Goal: Transaction & Acquisition: Purchase product/service

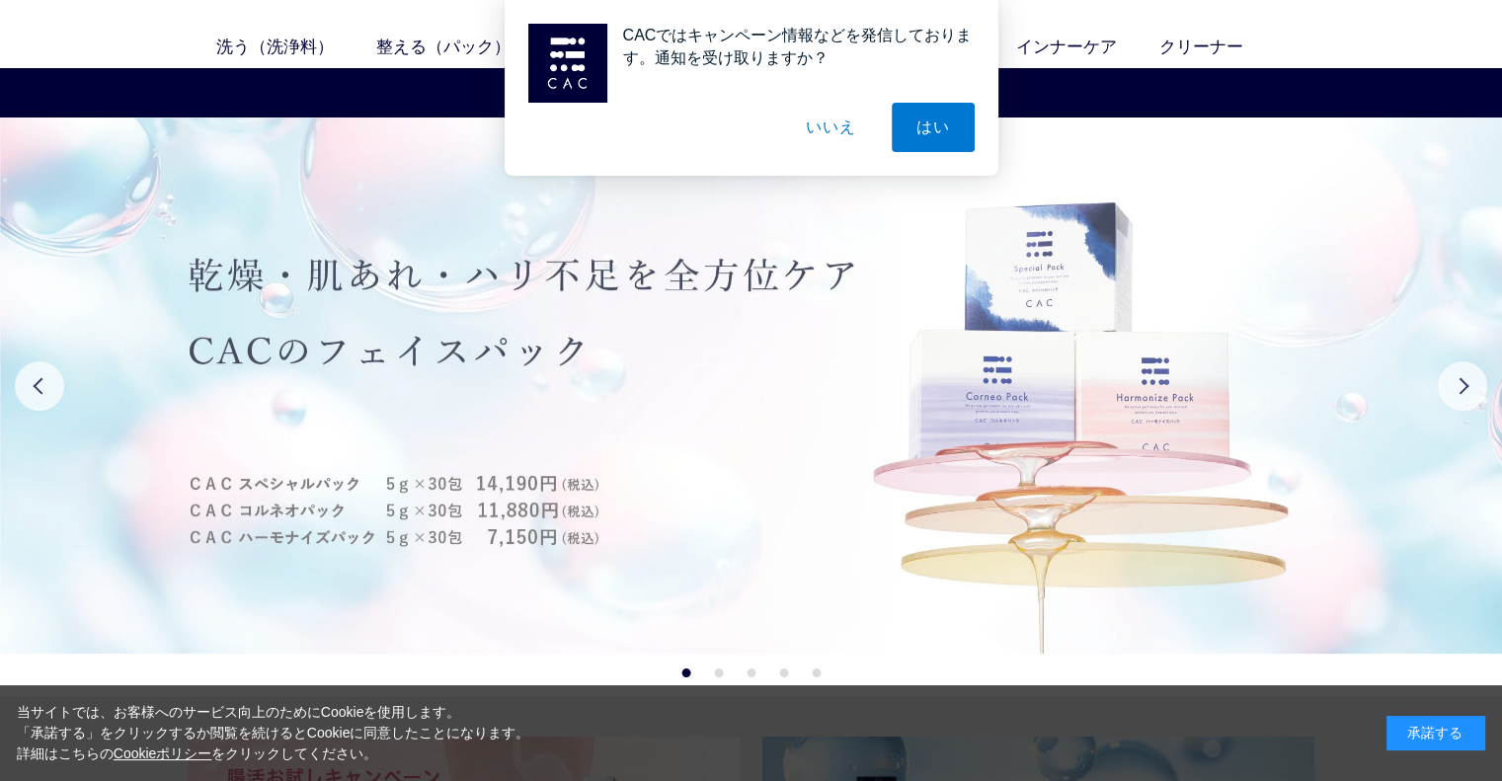
scroll to position [99, 0]
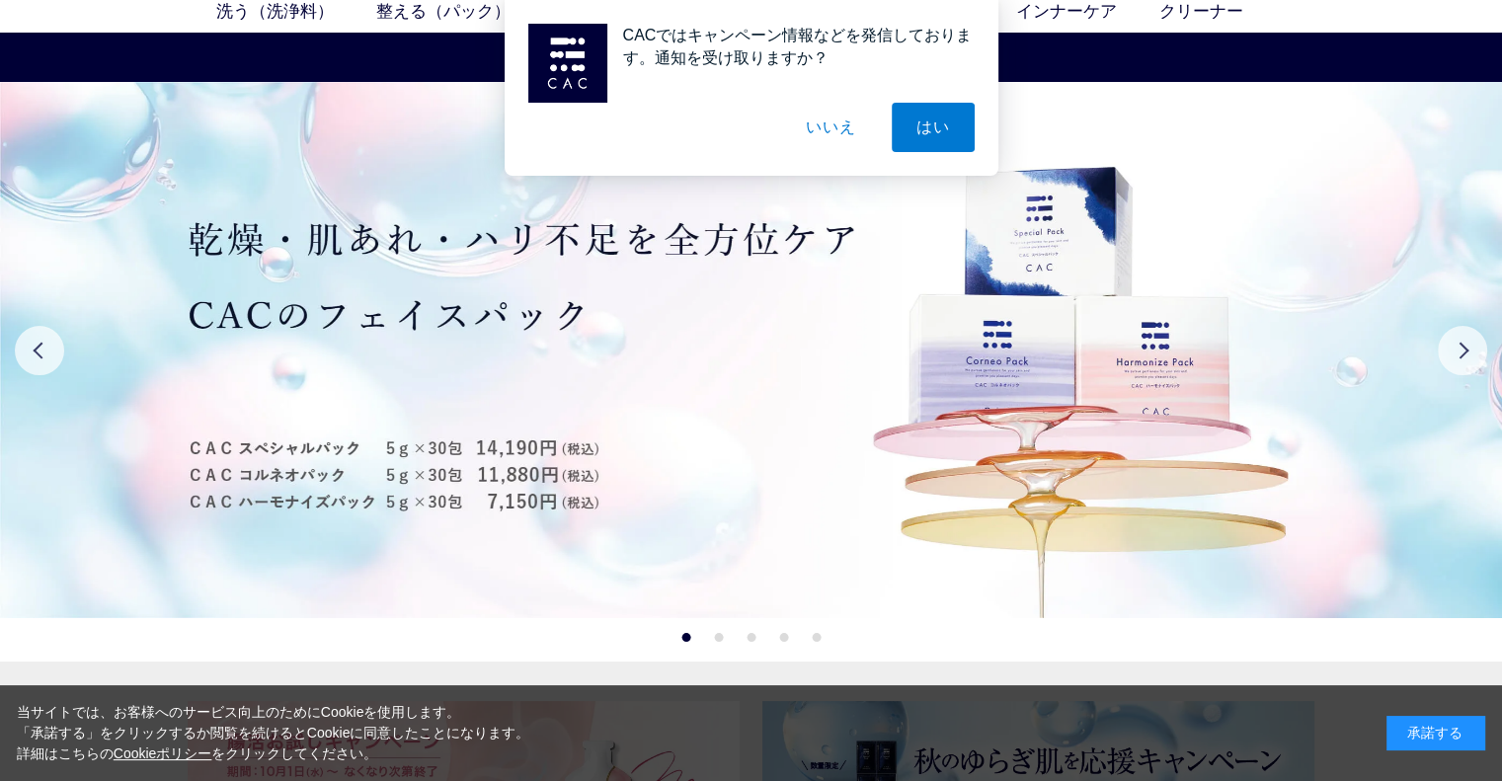
click at [830, 125] on button "いいえ" at bounding box center [830, 127] width 99 height 49
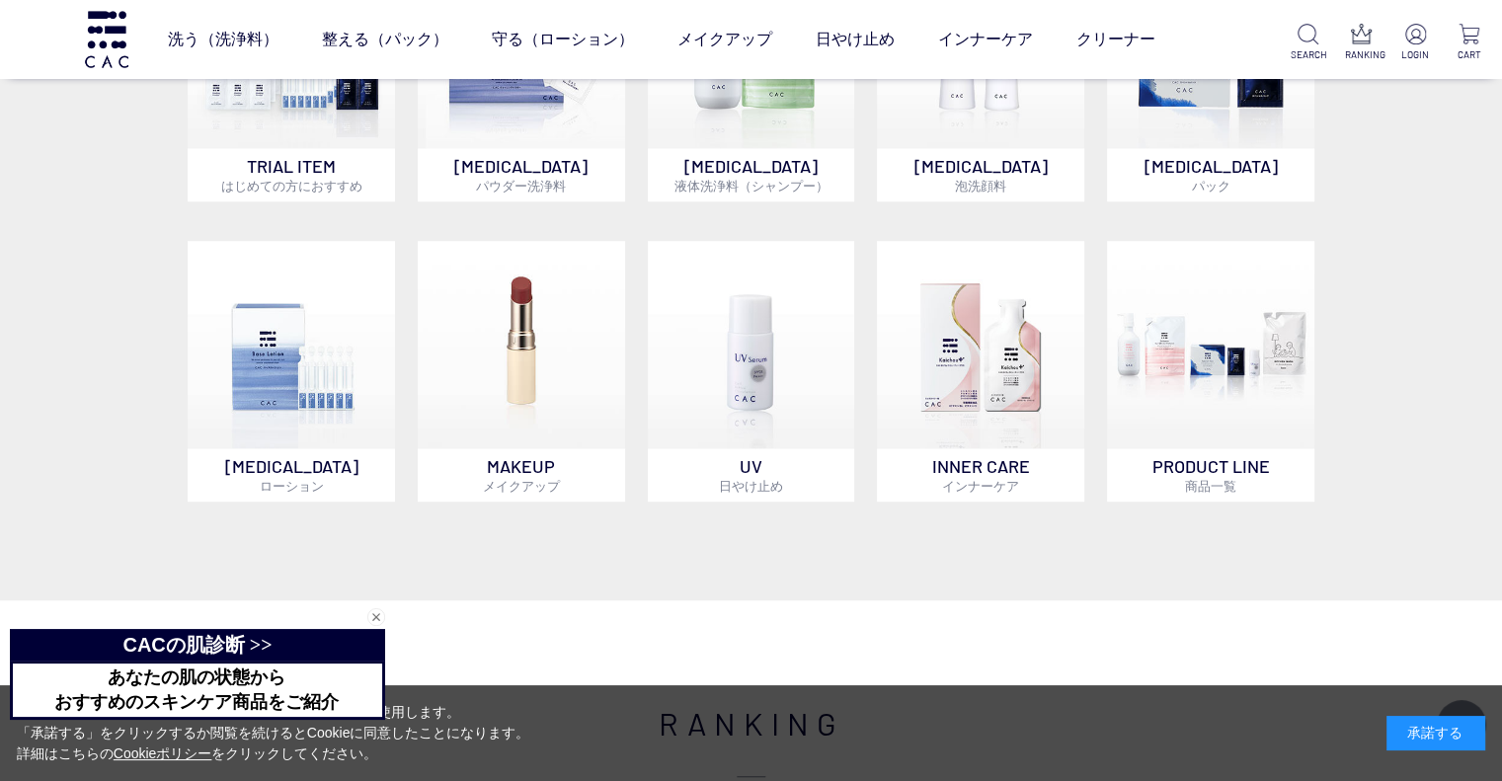
scroll to position [1185, 0]
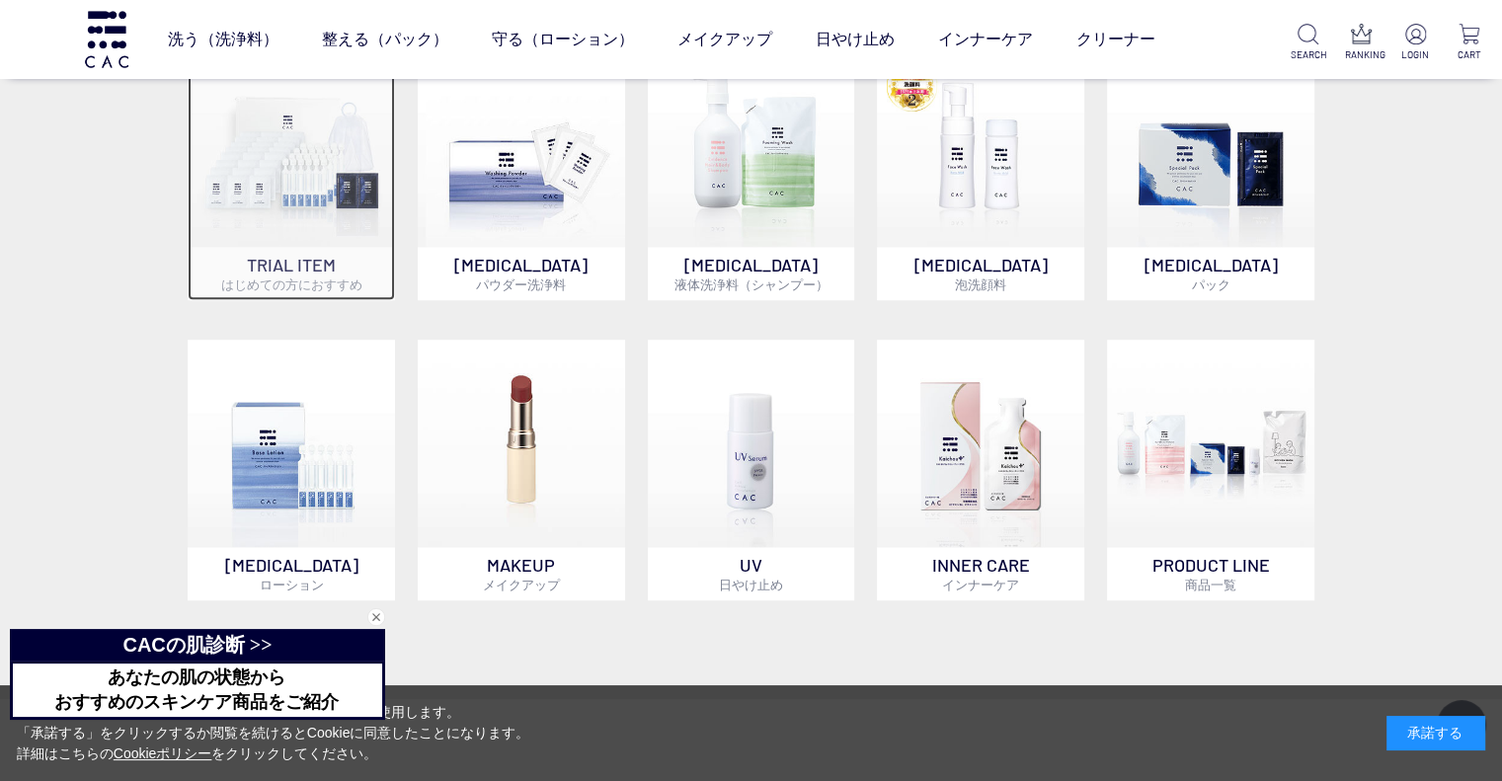
click at [363, 199] on img at bounding box center [291, 143] width 207 height 207
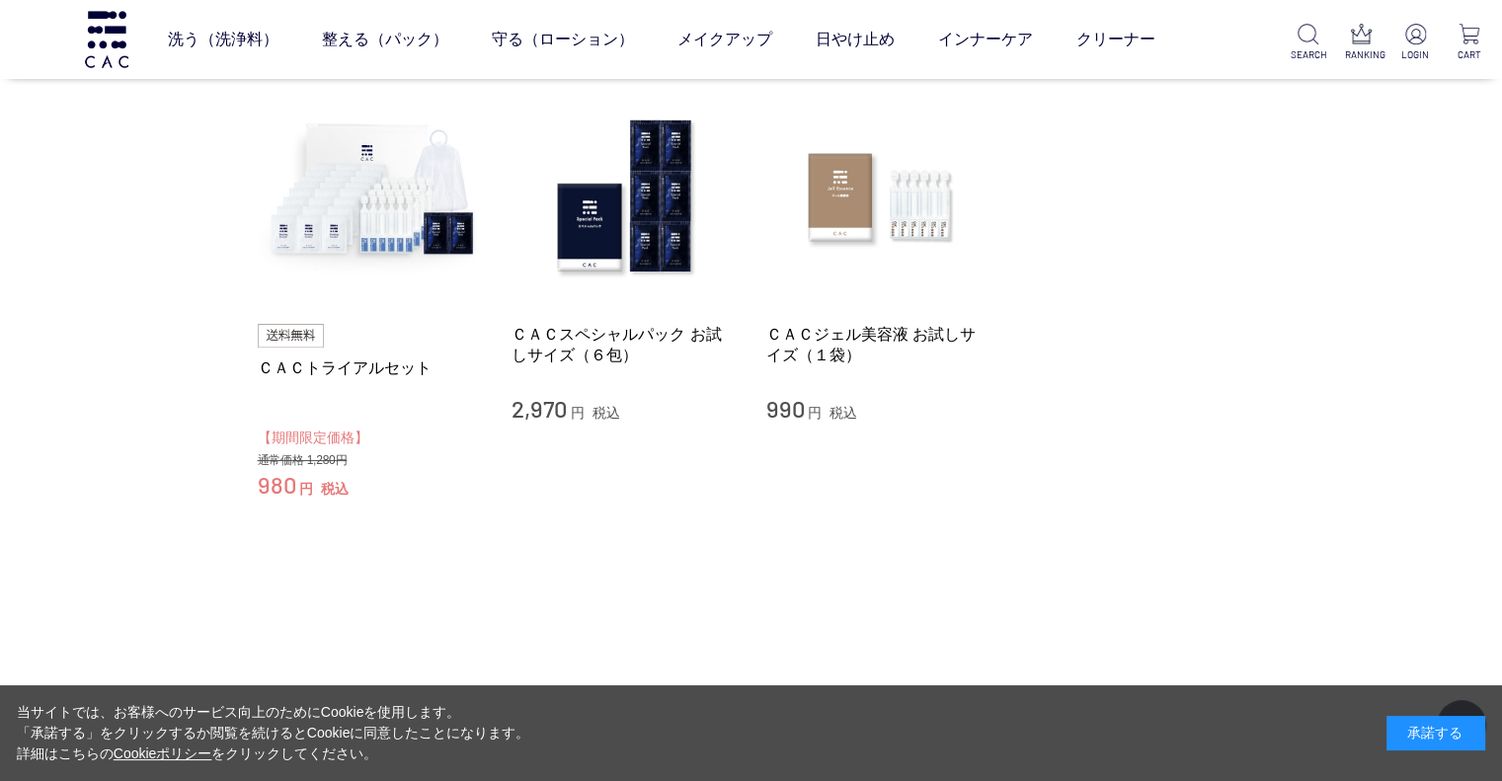
scroll to position [99, 0]
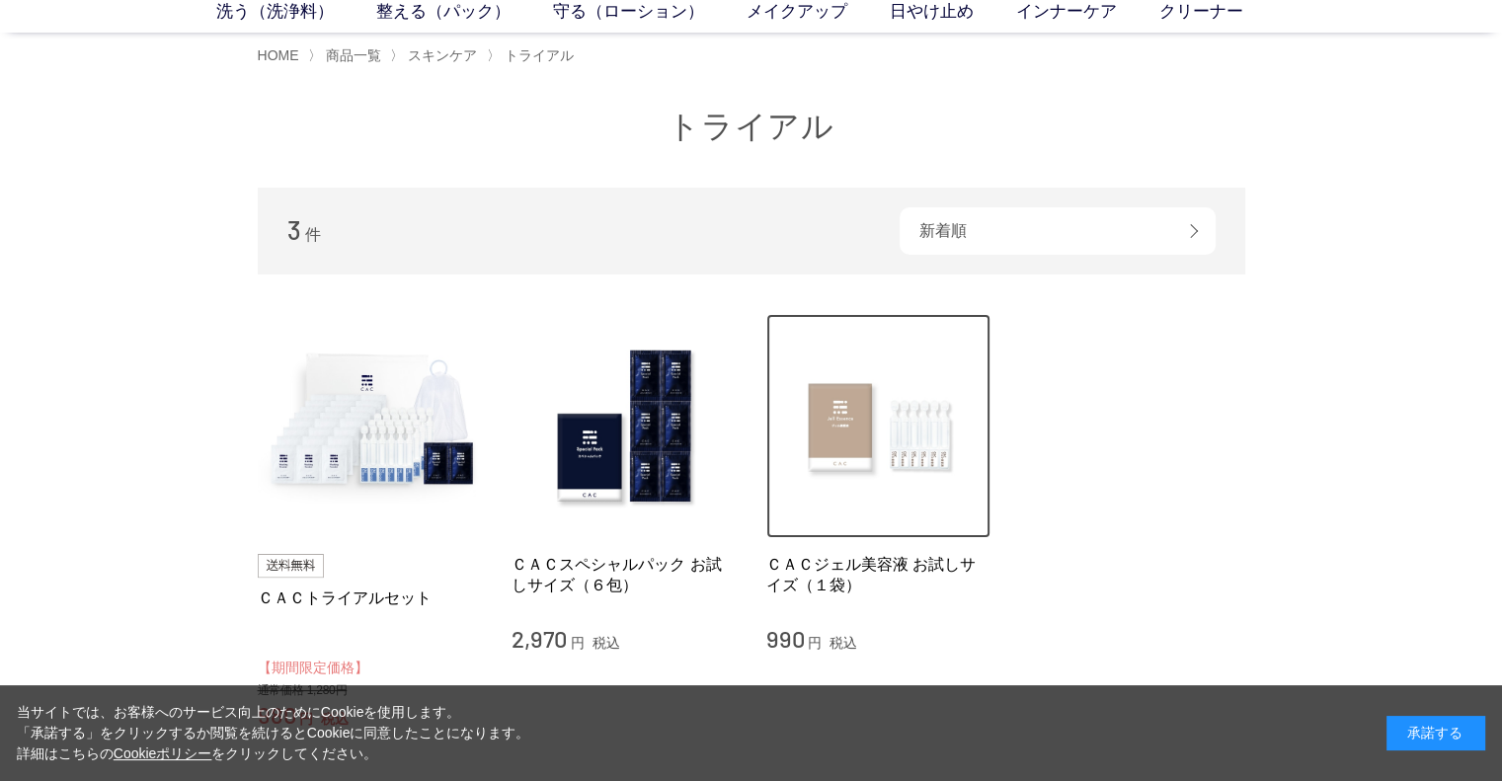
click at [881, 380] on img at bounding box center [878, 426] width 225 height 225
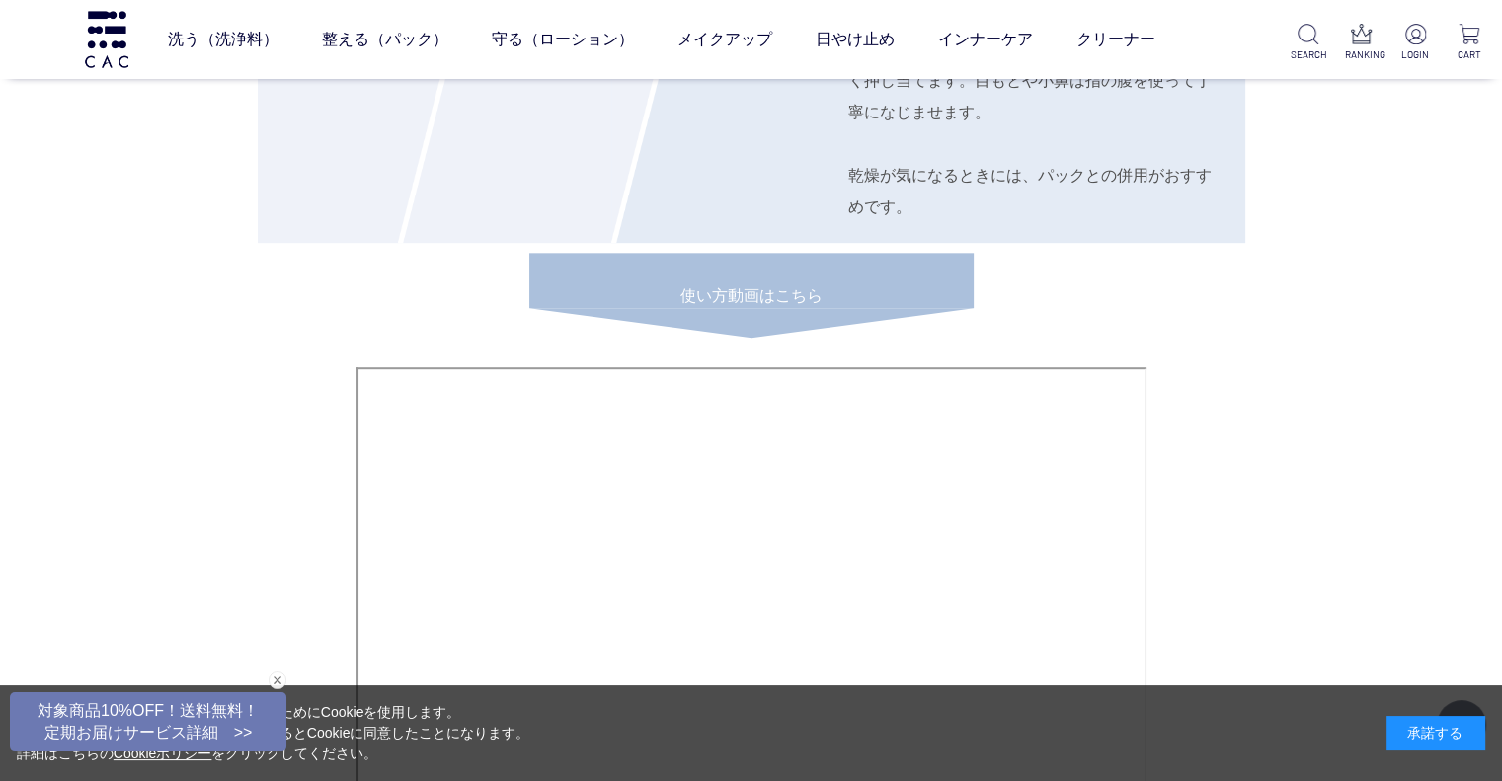
scroll to position [8987, 0]
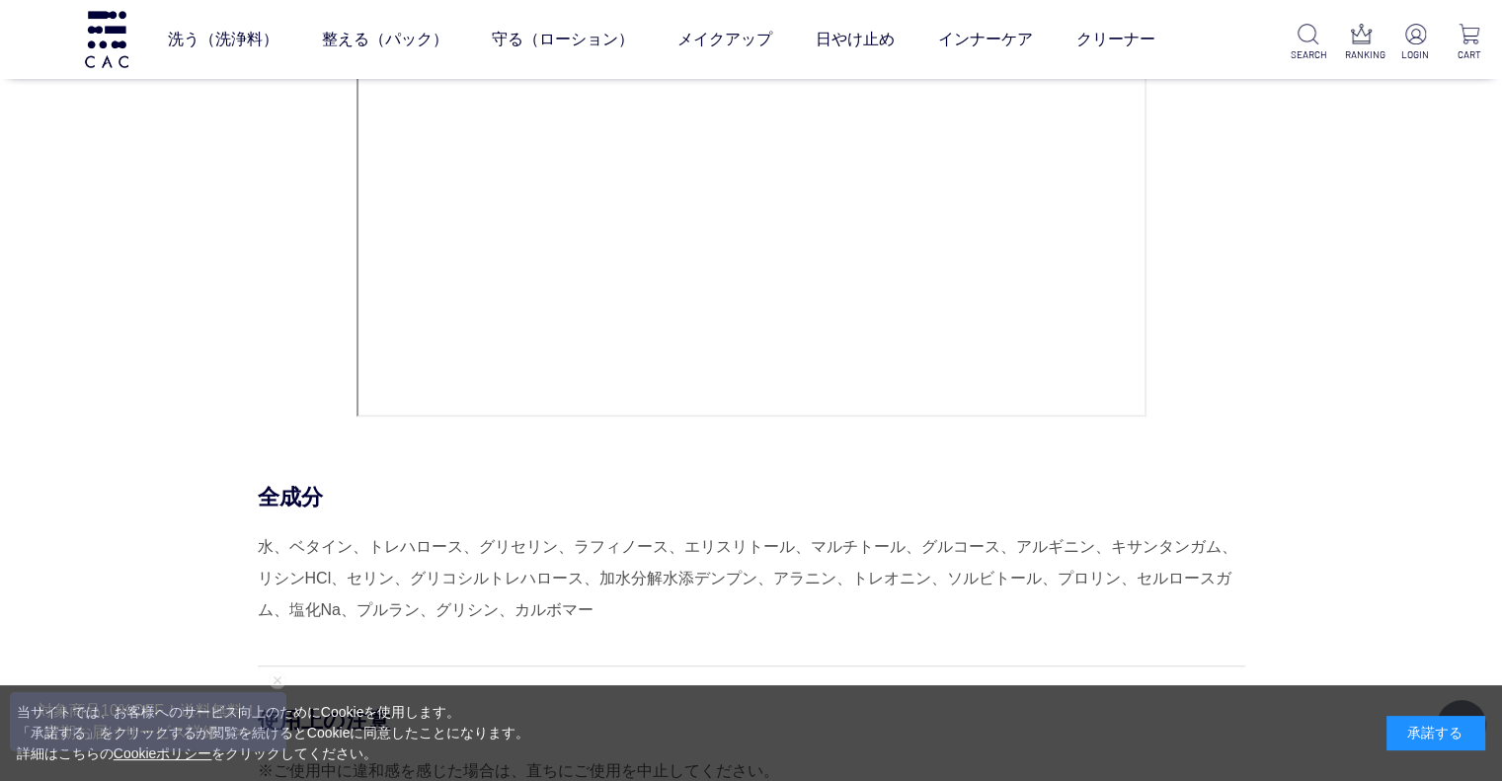
click at [648, 613] on div "HOW TO USE STEP.1 洗浄料 洗う STEP.2 パック 整える STEP.3 ローション 守る 洗顔後の清潔な肌、またはお手入れの最後に顔全体…" at bounding box center [752, 126] width 988 height 1638
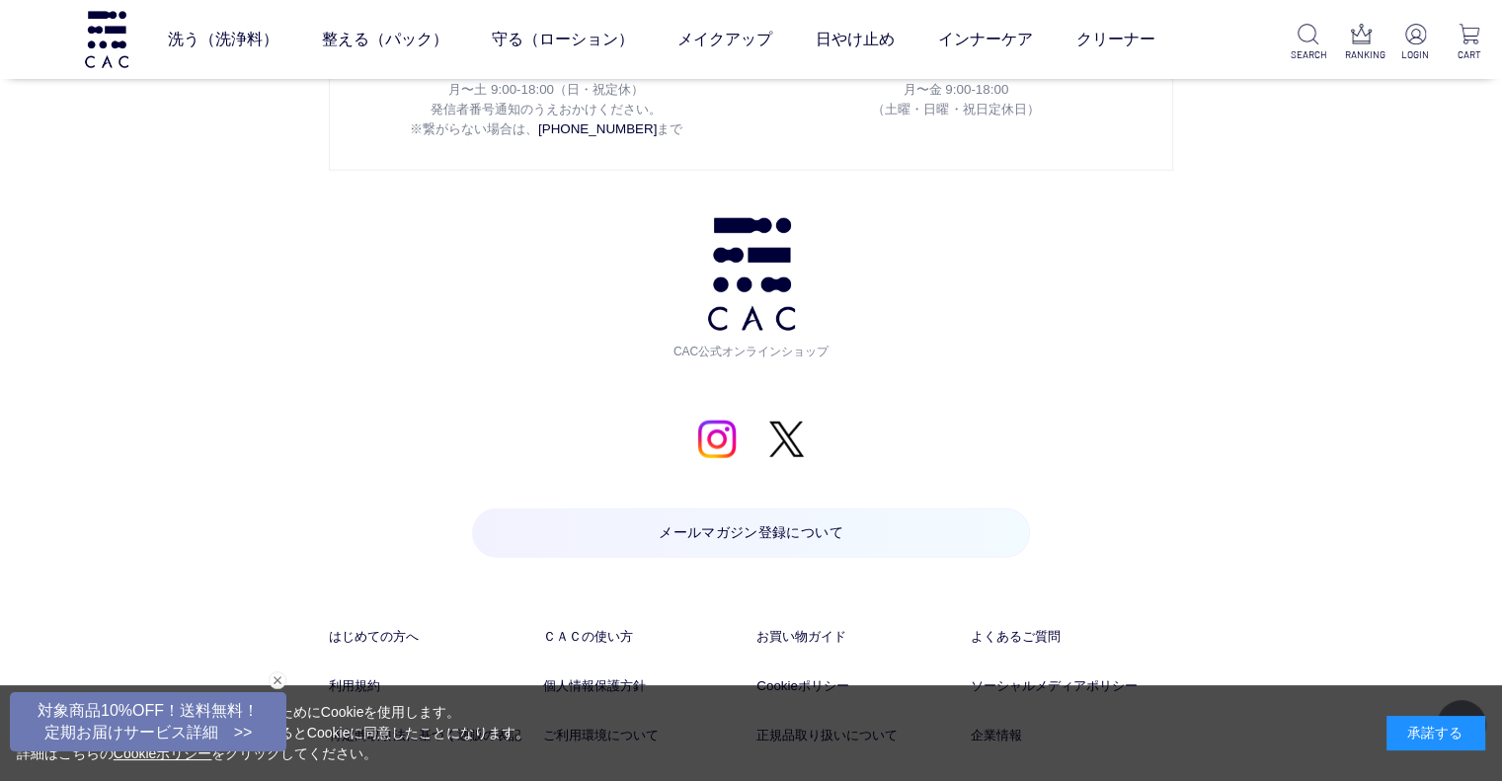
scroll to position [12627, 0]
